Goal: Task Accomplishment & Management: Complete application form

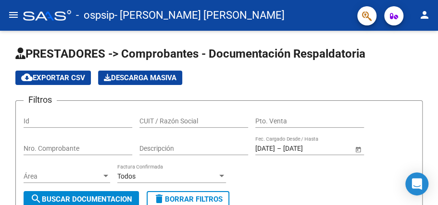
click at [14, 15] on mat-icon "menu" at bounding box center [14, 15] width 12 height 12
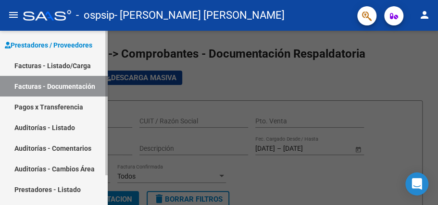
click at [54, 69] on link "Facturas - Listado/Carga" at bounding box center [54, 65] width 108 height 21
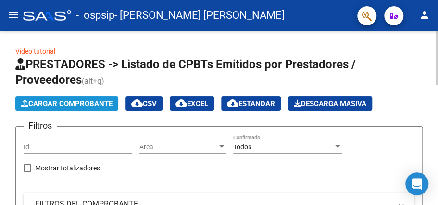
click at [68, 103] on span "Cargar Comprobante" at bounding box center [66, 104] width 91 height 9
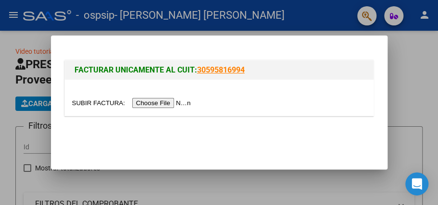
click at [160, 105] on input "file" at bounding box center [133, 103] width 122 height 10
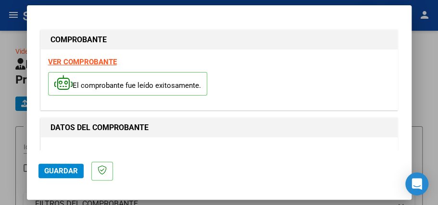
click at [69, 167] on span "Guardar" at bounding box center [61, 171] width 34 height 9
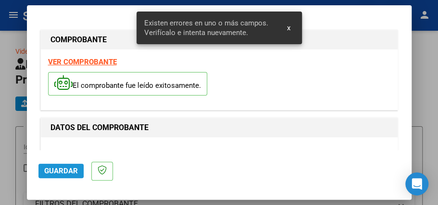
scroll to position [248, 0]
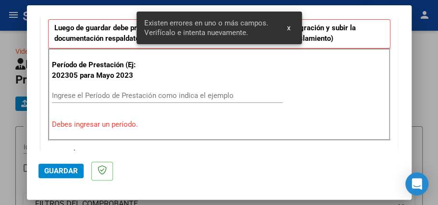
click at [286, 27] on button "x" at bounding box center [288, 27] width 19 height 17
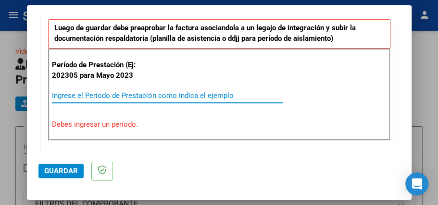
click at [184, 91] on input "Ingrese el Período de Prestación como indica el ejemplo" at bounding box center [167, 95] width 231 height 9
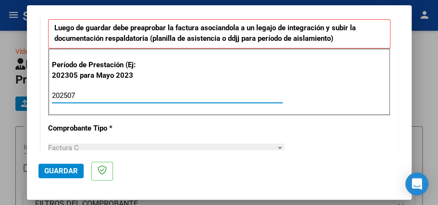
type input "202507"
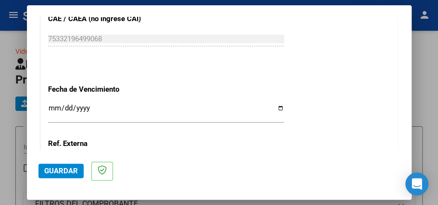
scroll to position [618, 0]
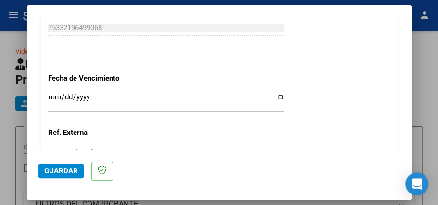
click at [52, 93] on input "Ingresar la fecha" at bounding box center [166, 100] width 236 height 15
click at [52, 95] on input "Ingresar la fecha" at bounding box center [166, 100] width 236 height 15
click at [277, 95] on input "Ingresar la fecha" at bounding box center [166, 100] width 236 height 15
type input "[DATE]"
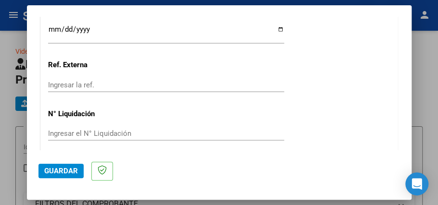
scroll to position [721, 0]
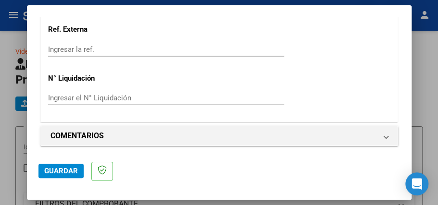
click at [72, 172] on span "Guardar" at bounding box center [61, 171] width 34 height 9
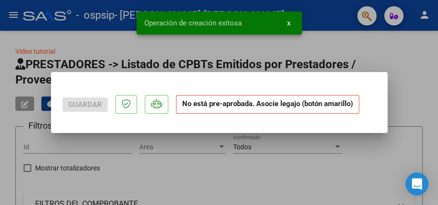
scroll to position [0, 0]
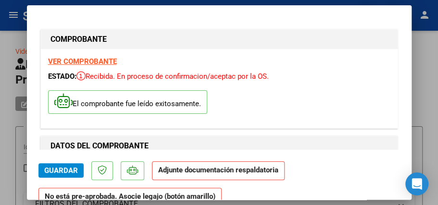
click at [194, 173] on strong "Adjunte documentación respaldatoria" at bounding box center [218, 170] width 120 height 9
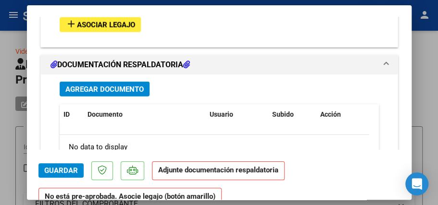
scroll to position [876, 0]
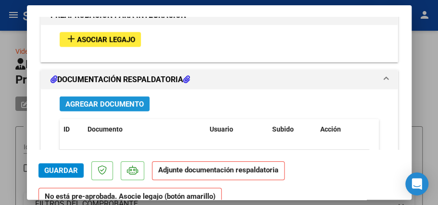
click at [121, 104] on span "Agregar Documento" at bounding box center [104, 104] width 78 height 9
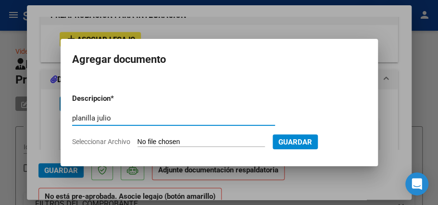
type input "planilla julio"
click at [251, 141] on input "Seleccionar Archivo" at bounding box center [201, 142] width 127 height 9
type input "C:\fakepath\[PERSON_NAME] .pdf"
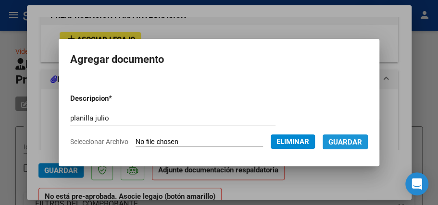
click at [362, 142] on span "Guardar" at bounding box center [345, 142] width 34 height 9
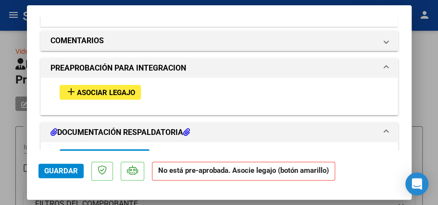
scroll to position [793, 0]
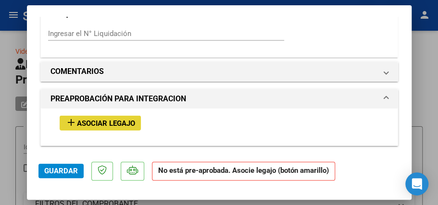
click at [115, 120] on span "Asociar Legajo" at bounding box center [106, 123] width 58 height 9
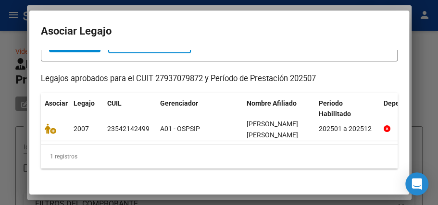
scroll to position [78, 0]
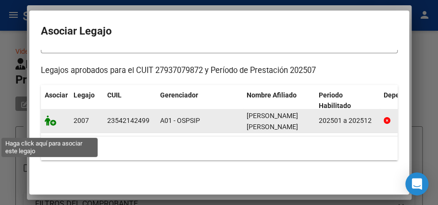
click at [50, 126] on icon at bounding box center [51, 120] width 12 height 11
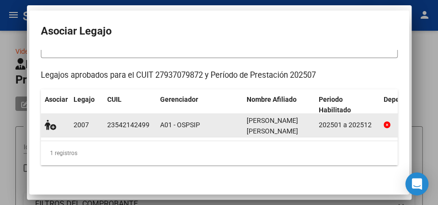
scroll to position [0, 0]
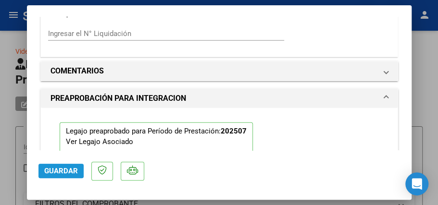
click at [70, 175] on span "Guardar" at bounding box center [61, 171] width 34 height 9
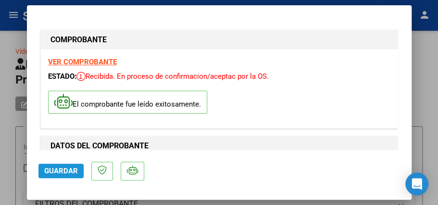
click at [63, 174] on span "Guardar" at bounding box center [61, 171] width 34 height 9
click at [423, 49] on div at bounding box center [219, 102] width 438 height 205
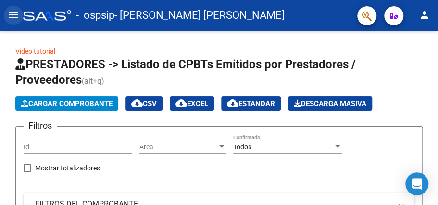
click at [13, 18] on mat-icon "menu" at bounding box center [14, 15] width 12 height 12
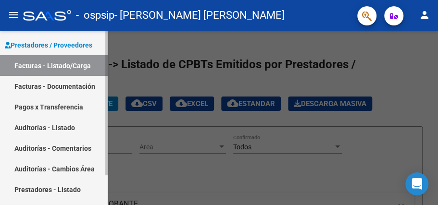
click at [60, 88] on link "Facturas - Documentación" at bounding box center [54, 86] width 108 height 21
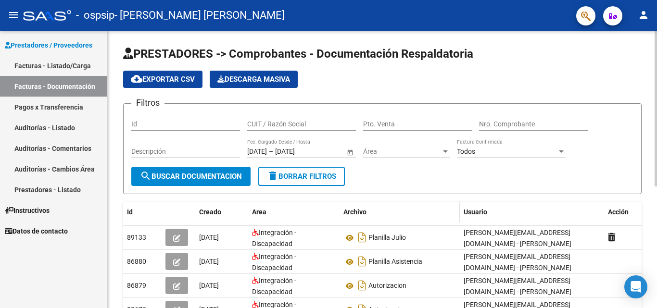
drag, startPoint x: 426, startPoint y: 0, endPoint x: 404, endPoint y: 214, distance: 214.6
click at [404, 205] on div "Archivo" at bounding box center [399, 212] width 113 height 11
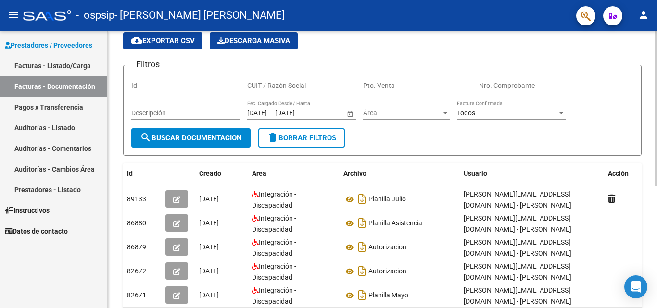
scroll to position [30, 0]
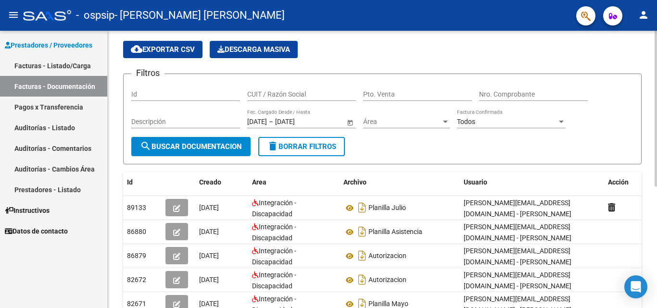
click at [438, 115] on div at bounding box center [655, 126] width 2 height 156
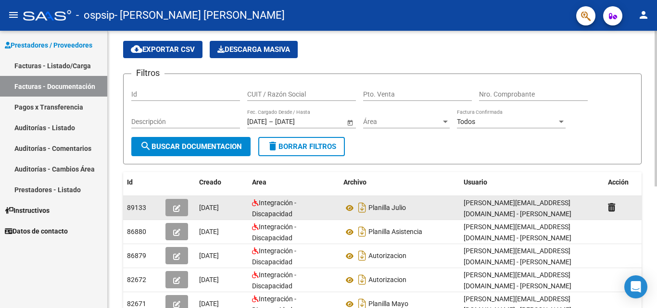
click at [177, 205] on icon "button" at bounding box center [176, 208] width 7 height 7
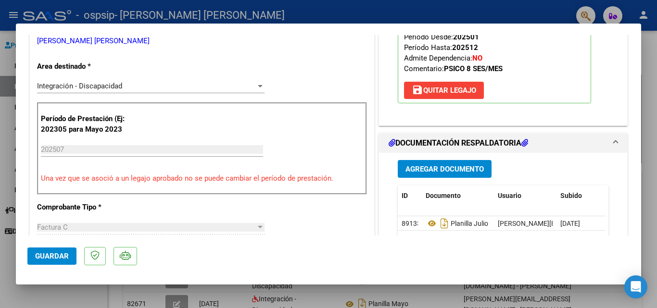
scroll to position [286, 0]
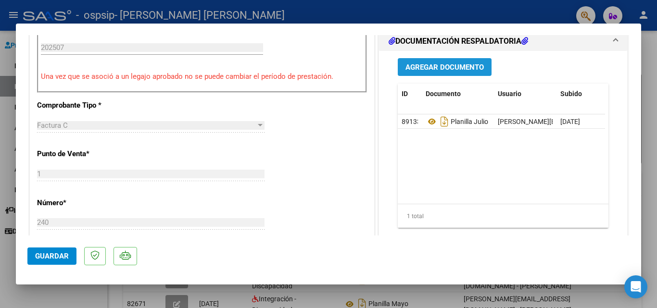
click at [438, 72] on span "Agregar Documento" at bounding box center [444, 67] width 78 height 9
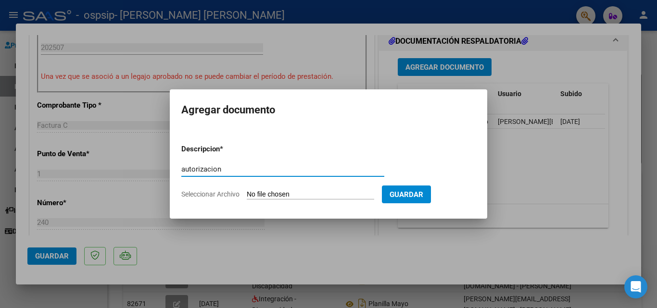
type input "autorizacion"
click at [342, 196] on input "Seleccionar Archivo" at bounding box center [310, 194] width 127 height 9
type input "C:\fakepath\[PERSON_NAME] PS AUTORIZACION 2025 SEGUN RESOLUCION 360 22_firmado.…"
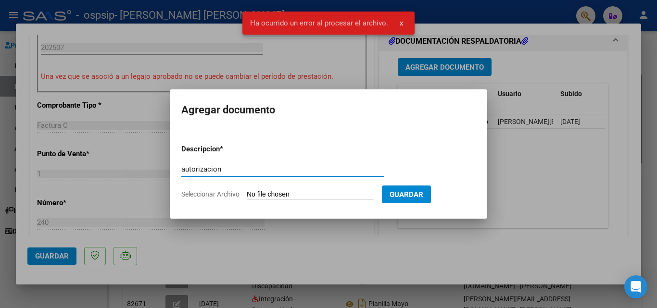
click at [312, 165] on input "autorizacion" at bounding box center [282, 169] width 203 height 9
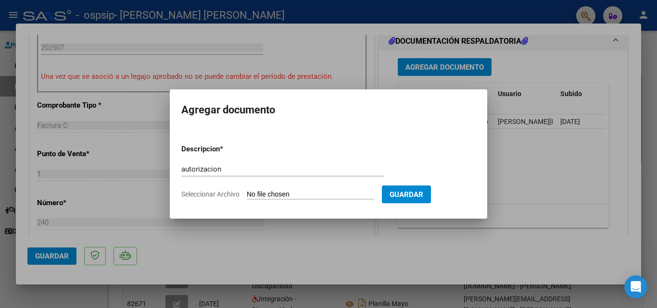
click at [402, 26] on div at bounding box center [328, 154] width 657 height 308
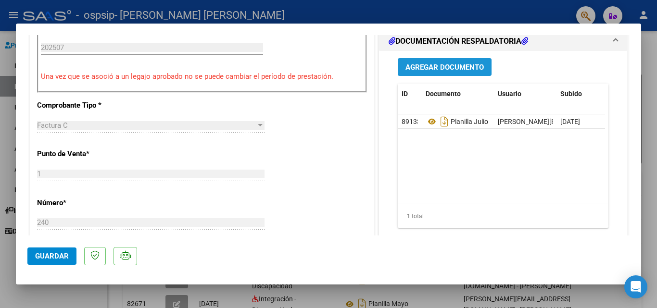
click at [438, 71] on span "Agregar Documento" at bounding box center [444, 67] width 78 height 9
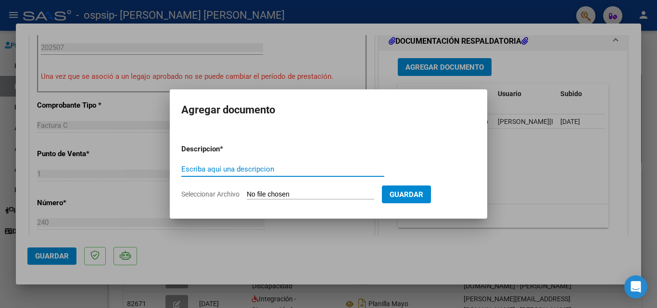
click at [323, 195] on input "Seleccionar Archivo" at bounding box center [310, 194] width 127 height 9
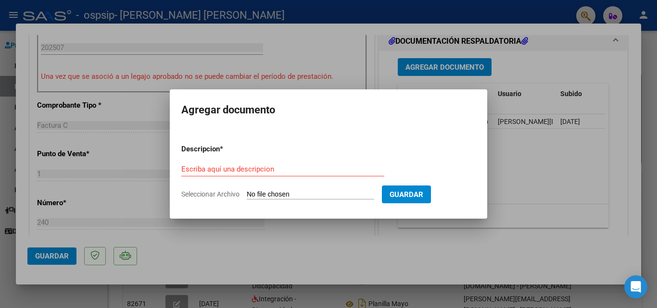
type input "C:\fakepath\[PERSON_NAME] PS AUTORIZACION 2025 SEGUN RESOLUCION 360 22_firmado.…"
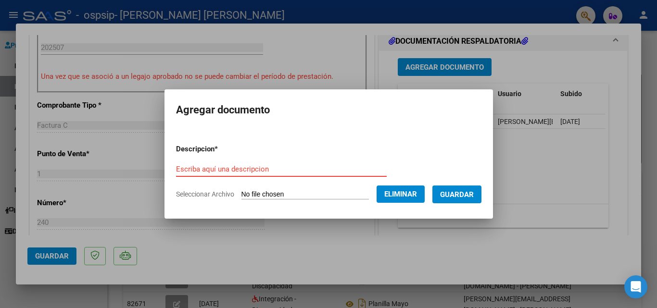
click at [239, 171] on input "Escriba aquí una descripcion" at bounding box center [281, 169] width 211 height 9
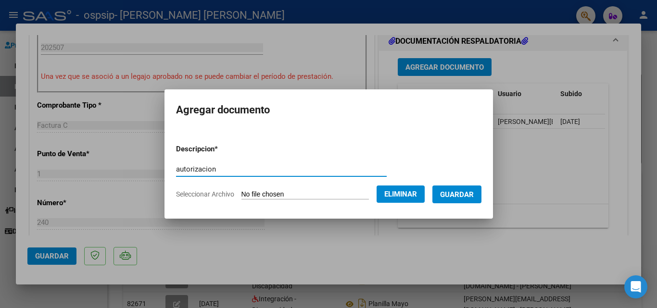
type input "autorizacion"
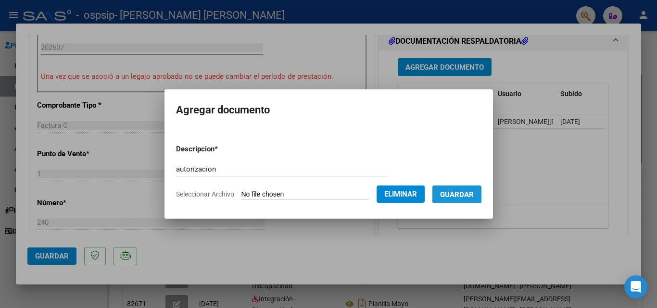
click at [438, 189] on button "Guardar" at bounding box center [456, 195] width 49 height 18
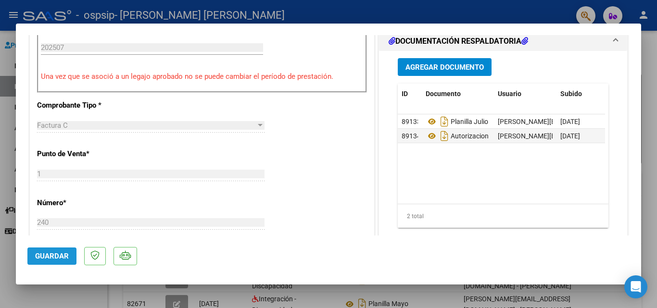
click at [54, 205] on span "Guardar" at bounding box center [52, 256] width 34 height 9
click at [401, 22] on div at bounding box center [328, 154] width 657 height 308
